Goal: Contribute content: Add original content to the website for others to see

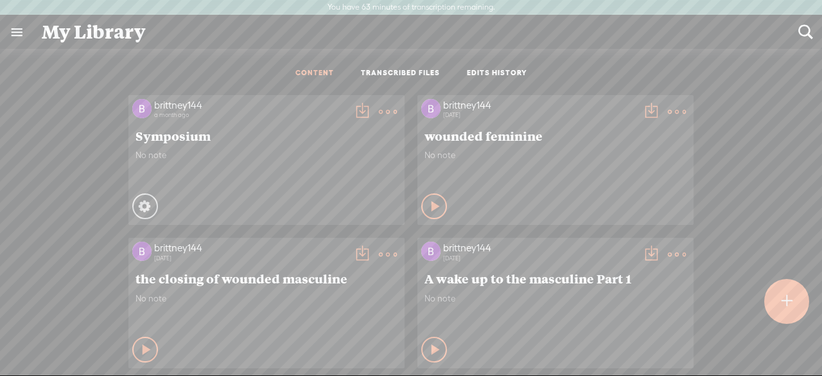
click at [786, 300] on t at bounding box center [786, 301] width 11 height 28
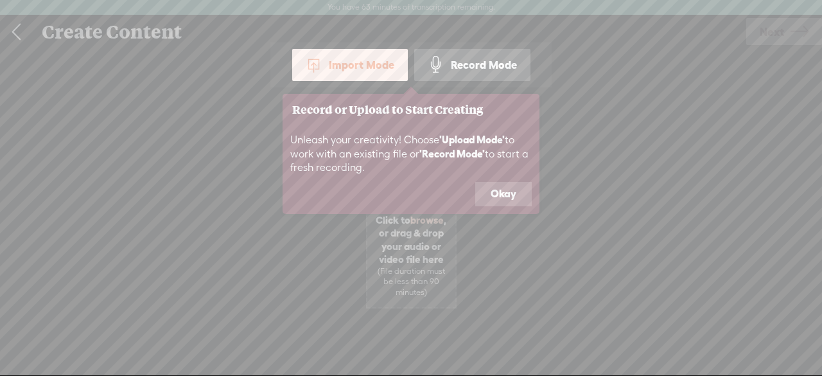
click at [498, 194] on button "Okay" at bounding box center [503, 194] width 56 height 24
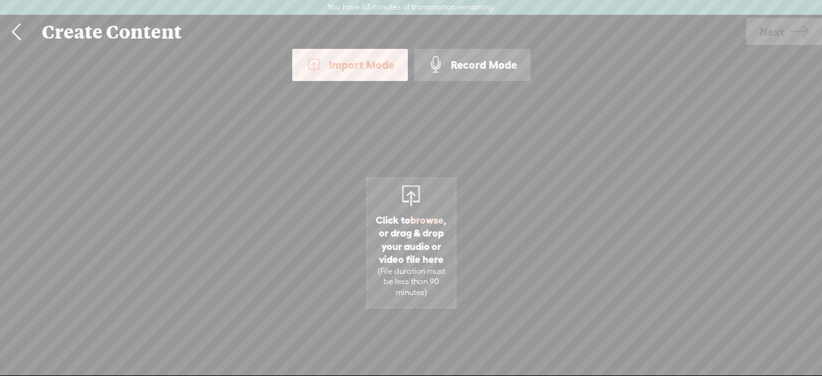
click at [395, 264] on span "Click to browse , or drag & drop your audio or video file here (File duration m…" at bounding box center [411, 255] width 88 height 97
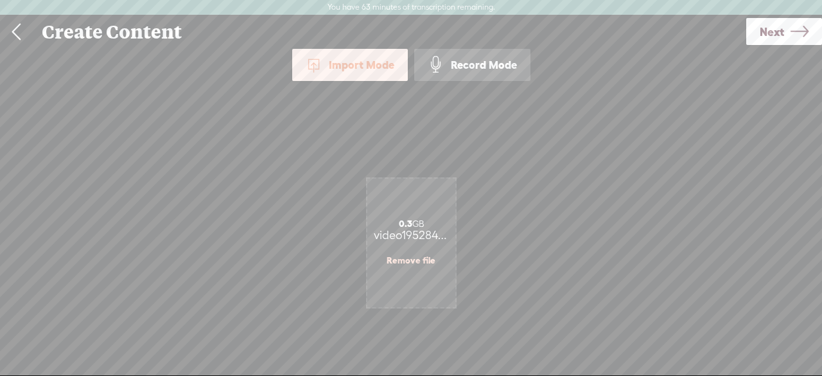
click at [781, 35] on span "Next" at bounding box center [771, 31] width 24 height 33
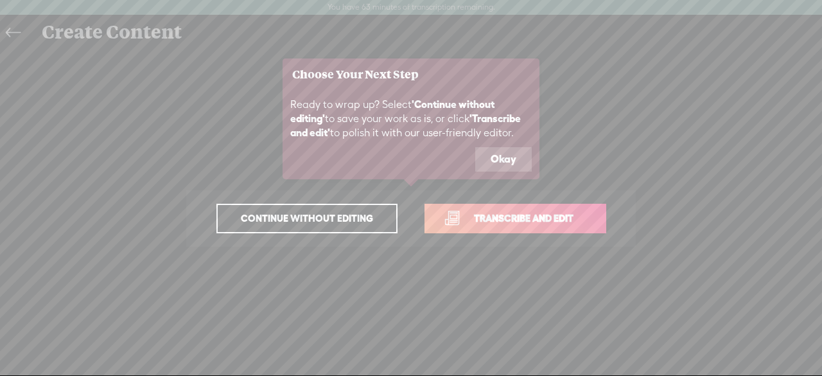
click at [503, 162] on button "Okay" at bounding box center [503, 159] width 56 height 24
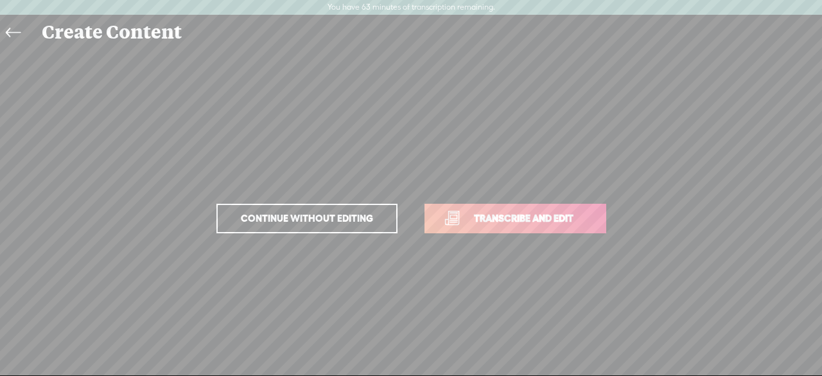
click at [503, 223] on span "Transcribe and edit" at bounding box center [523, 218] width 126 height 15
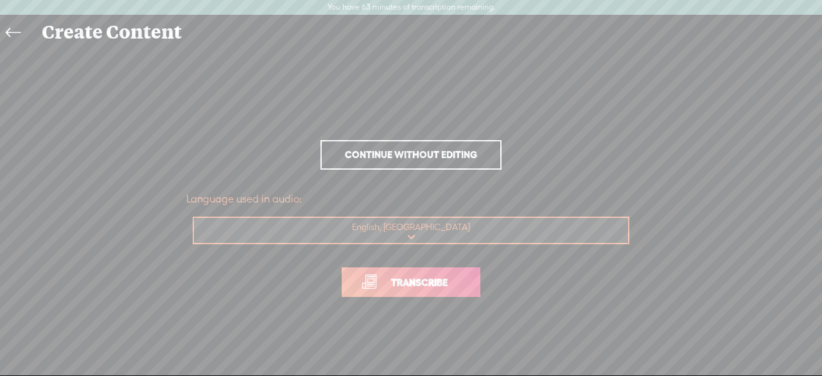
click at [214, 227] on select "Choose a language Afrikaans Albanian Amharic Arabic, Gulf Arabic, Modern Standa…" at bounding box center [411, 231] width 435 height 26
click at [194, 218] on select "Choose a language Afrikaans Albanian Amharic Arabic, Gulf Arabic, Modern Standa…" at bounding box center [411, 231] width 435 height 26
click at [435, 290] on link "Transcribe" at bounding box center [411, 282] width 139 height 30
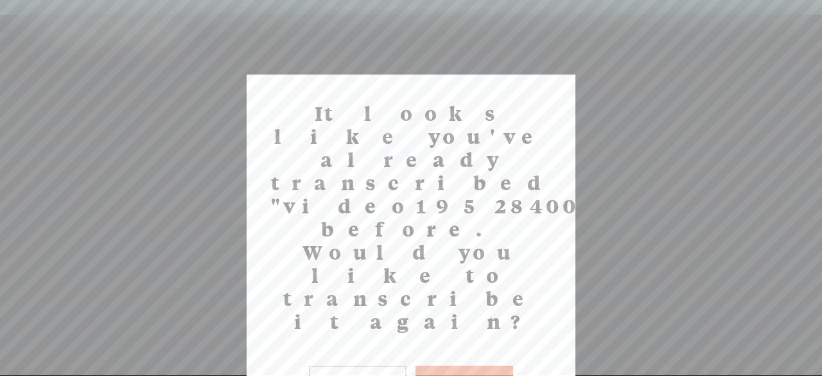
click at [383, 365] on button "No" at bounding box center [358, 380] width 98 height 30
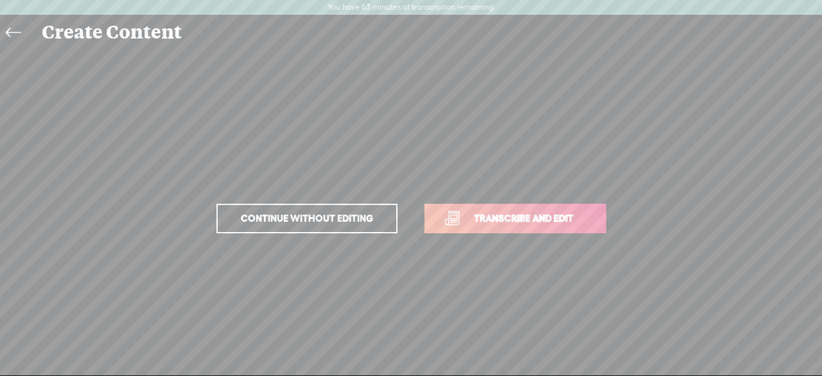
click at [21, 31] on link at bounding box center [16, 33] width 29 height 30
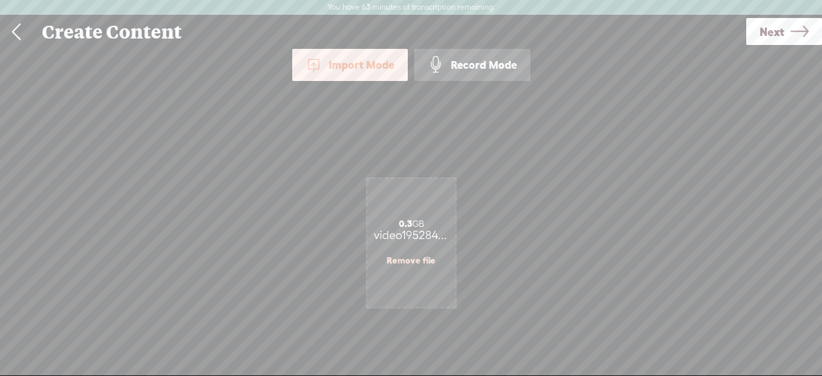
click at [22, 32] on link at bounding box center [16, 31] width 32 height 33
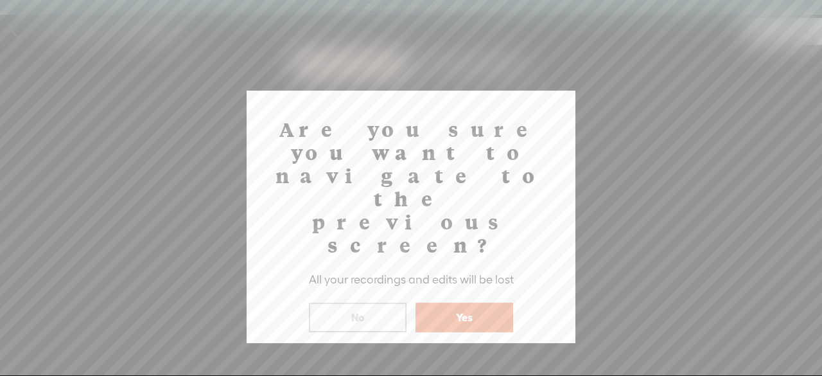
click at [460, 302] on button "Yes" at bounding box center [464, 317] width 98 height 30
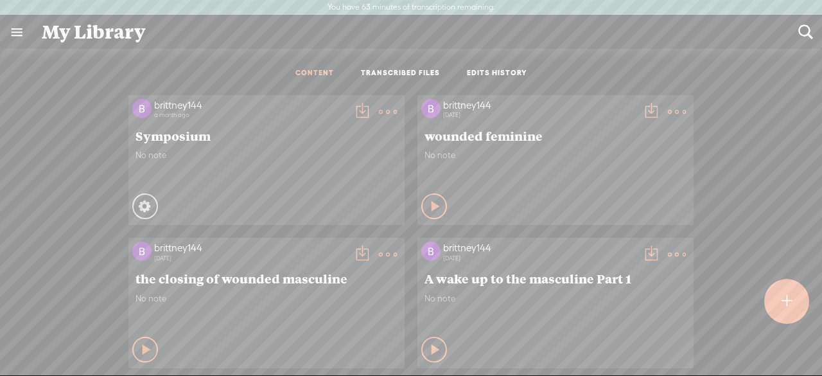
click at [410, 71] on link "TRANSCRIBED FILES" at bounding box center [400, 73] width 79 height 11
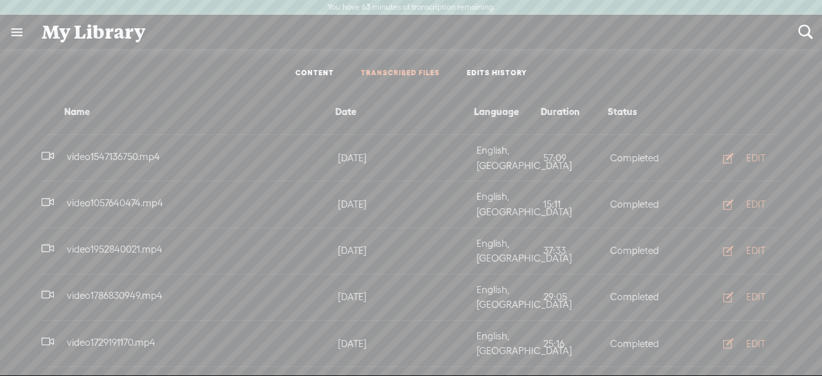
click at [131, 243] on span "video1952840021.mp4" at bounding box center [114, 248] width 101 height 11
click at [752, 244] on div "EDIT" at bounding box center [755, 250] width 19 height 13
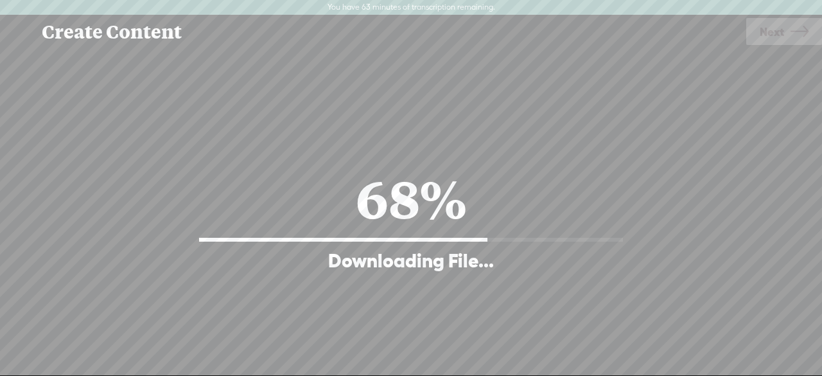
click at [589, 141] on div "Continue without editing Transcribe and edit Language used in audio: English, U…" at bounding box center [411, 218] width 796 height 339
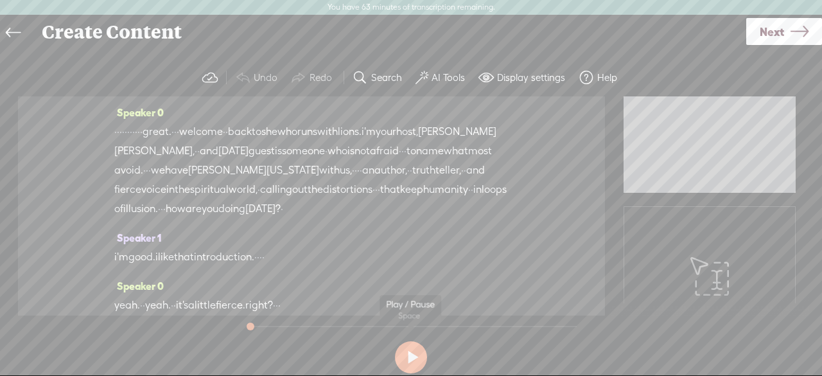
click at [410, 359] on button at bounding box center [411, 357] width 32 height 32
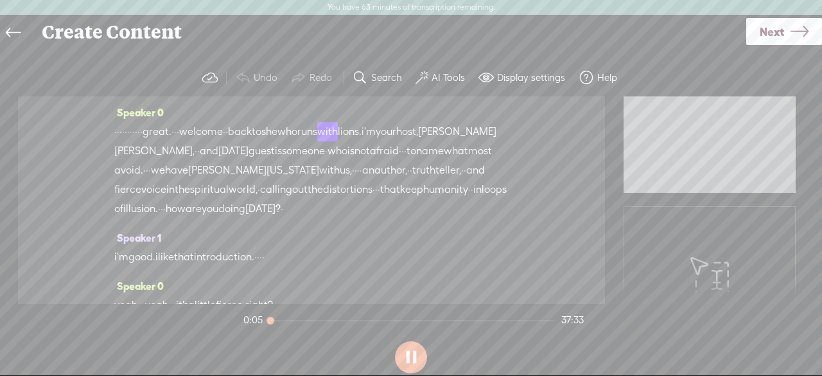
drag, startPoint x: 229, startPoint y: 130, endPoint x: 180, endPoint y: 131, distance: 48.8
click at [180, 131] on div "· · · · · · · · · · · great. · · · welcome · · back to she who runs with lions.…" at bounding box center [311, 170] width 394 height 96
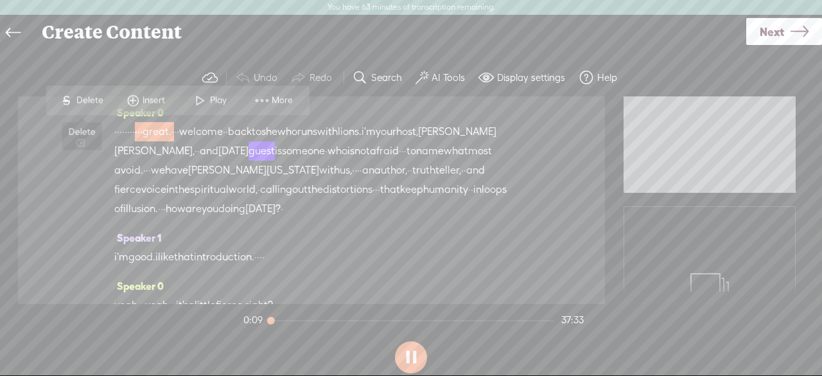
click at [96, 103] on span "Delete" at bounding box center [91, 100] width 30 height 13
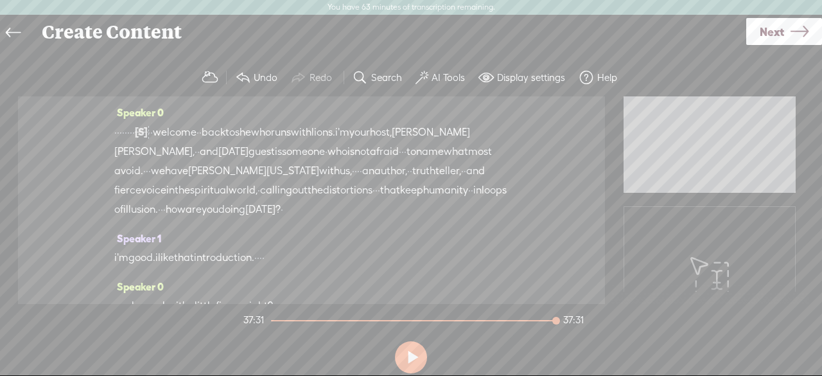
click at [117, 126] on span "·" at bounding box center [115, 132] width 3 height 19
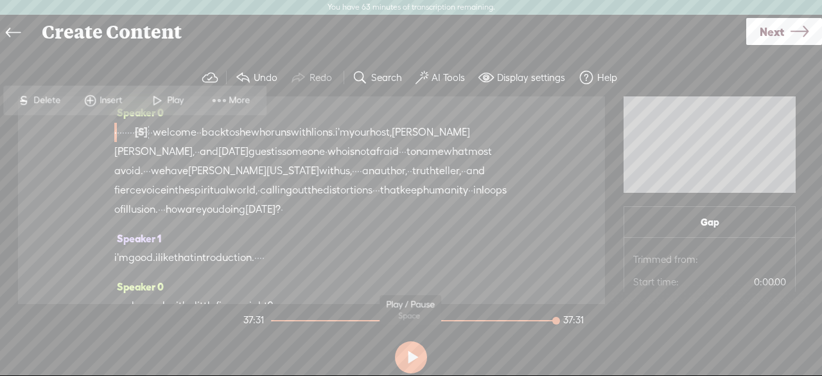
click at [416, 358] on button at bounding box center [411, 357] width 32 height 32
drag, startPoint x: 197, startPoint y: 130, endPoint x: 154, endPoint y: 124, distance: 43.5
click at [105, 130] on div "Speaker 0 · · · · · · · · [S] · · · great. · · · welcome · · back to she who ru…" at bounding box center [311, 199] width 587 height 207
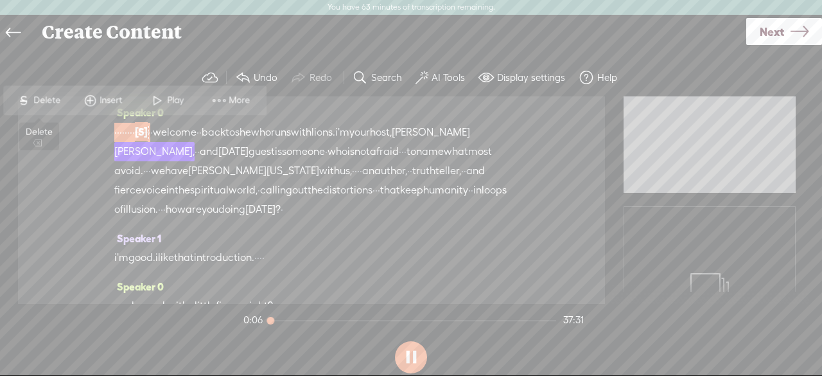
click at [50, 100] on span "Delete" at bounding box center [48, 100] width 30 height 13
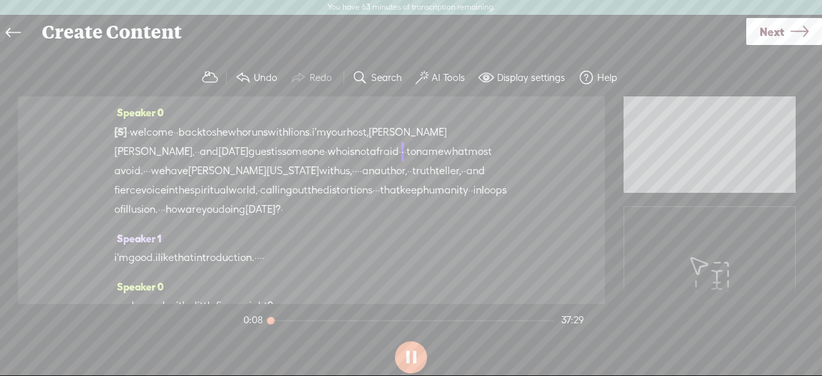
click at [130, 133] on span "·" at bounding box center [128, 132] width 3 height 19
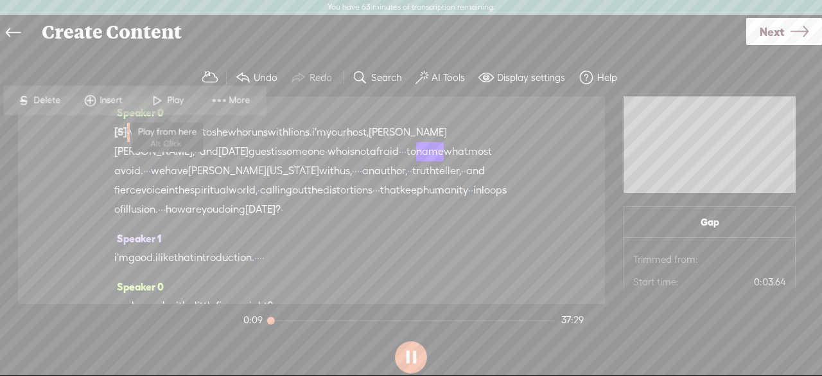
click at [175, 108] on span "Play" at bounding box center [167, 100] width 64 height 23
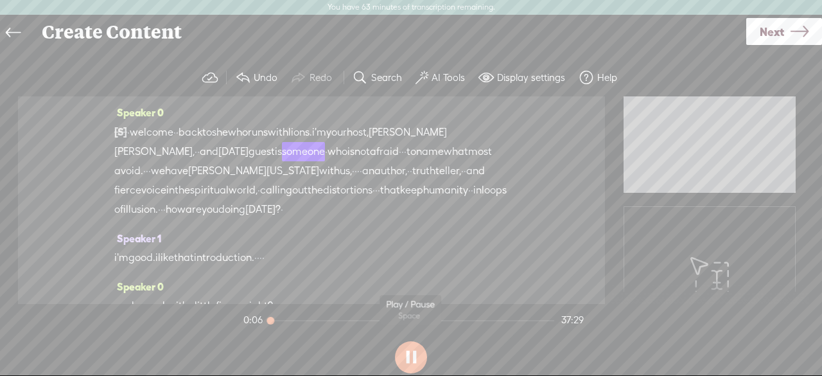
click at [419, 361] on button at bounding box center [411, 357] width 32 height 32
drag, startPoint x: 227, startPoint y: 130, endPoint x: 206, endPoint y: 133, distance: 20.7
click at [202, 133] on span "back" at bounding box center [190, 132] width 24 height 19
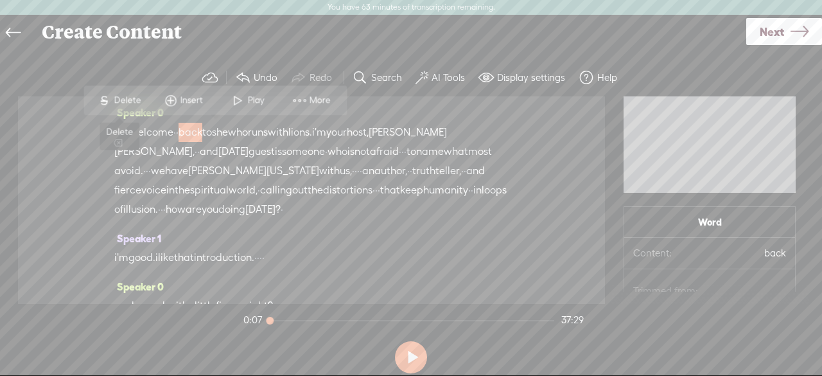
click at [123, 109] on span "S Delete" at bounding box center [119, 100] width 64 height 23
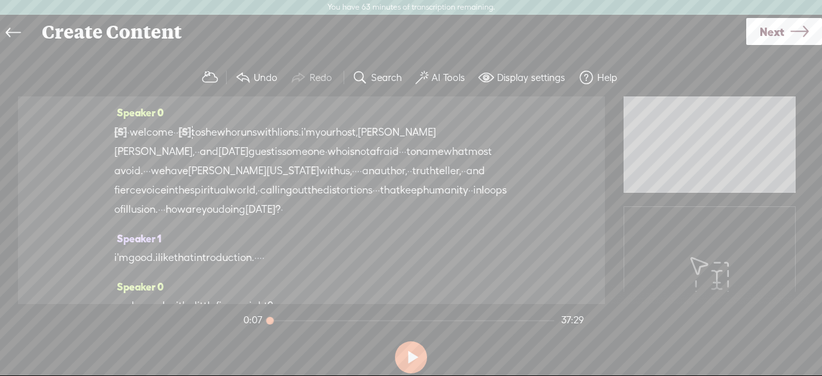
click at [143, 137] on span "welcome" at bounding box center [152, 132] width 44 height 19
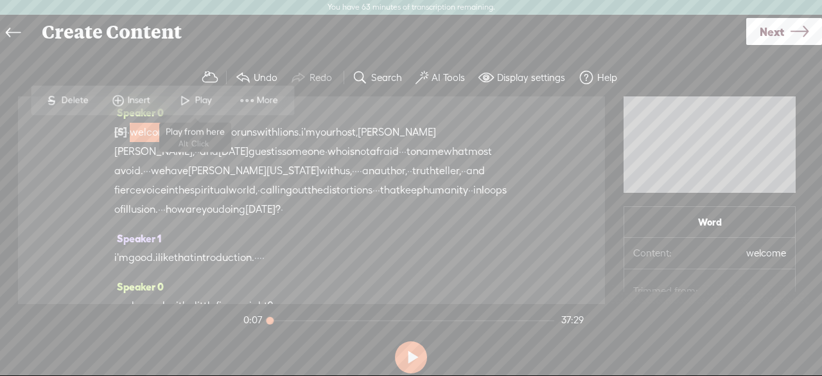
click at [204, 101] on span "Play" at bounding box center [205, 100] width 20 height 13
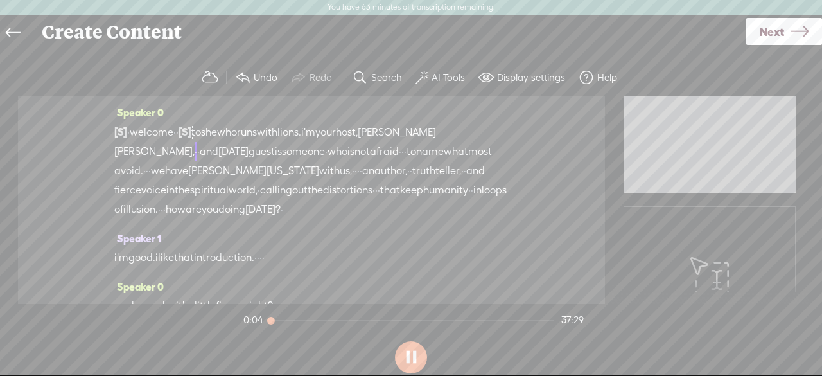
click at [191, 139] on div at bounding box center [184, 131] width 13 height 19
click at [207, 103] on span "Restore" at bounding box center [220, 100] width 34 height 13
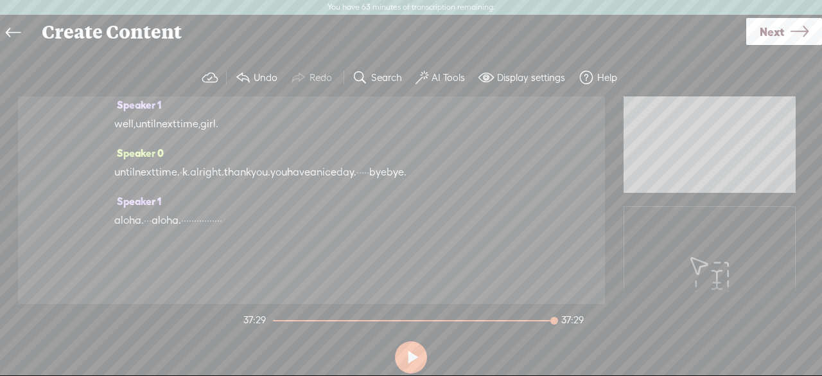
scroll to position [17021, 0]
drag, startPoint x: 257, startPoint y: 139, endPoint x: 254, endPoint y: 237, distance: 98.3
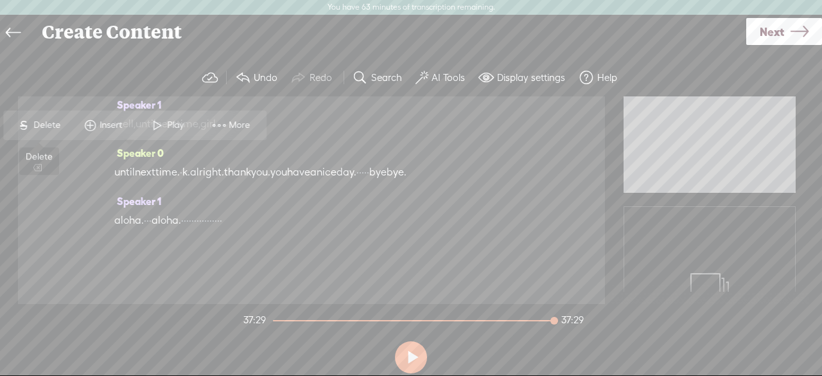
click at [39, 126] on span "Delete" at bounding box center [48, 125] width 30 height 13
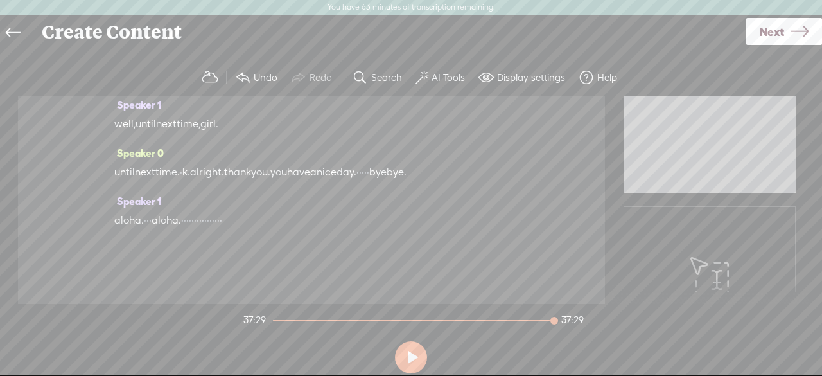
scroll to position [17020, 0]
drag, startPoint x: 497, startPoint y: 188, endPoint x: 182, endPoint y: 188, distance: 315.2
drag, startPoint x: 132, startPoint y: 191, endPoint x: 566, endPoint y: 191, distance: 433.3
click at [566, 191] on div "Speaker 0 [S] · · · · · · · · · · · great. · · · welcome · · back to she who ru…" at bounding box center [311, 199] width 587 height 207
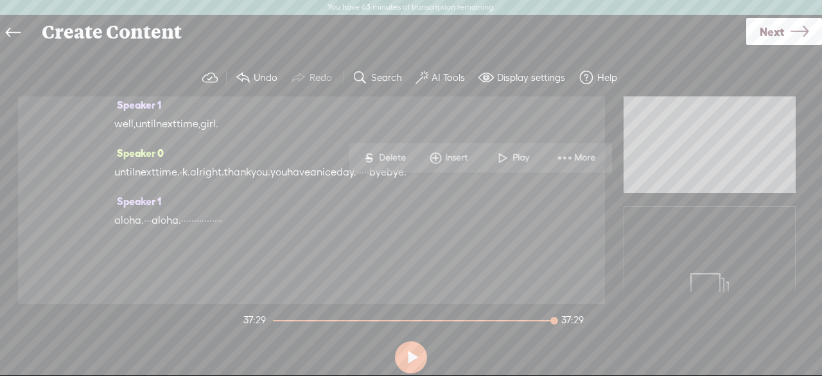
click at [402, 156] on span "Delete" at bounding box center [394, 158] width 30 height 13
